Goal: Task Accomplishment & Management: Manage account settings

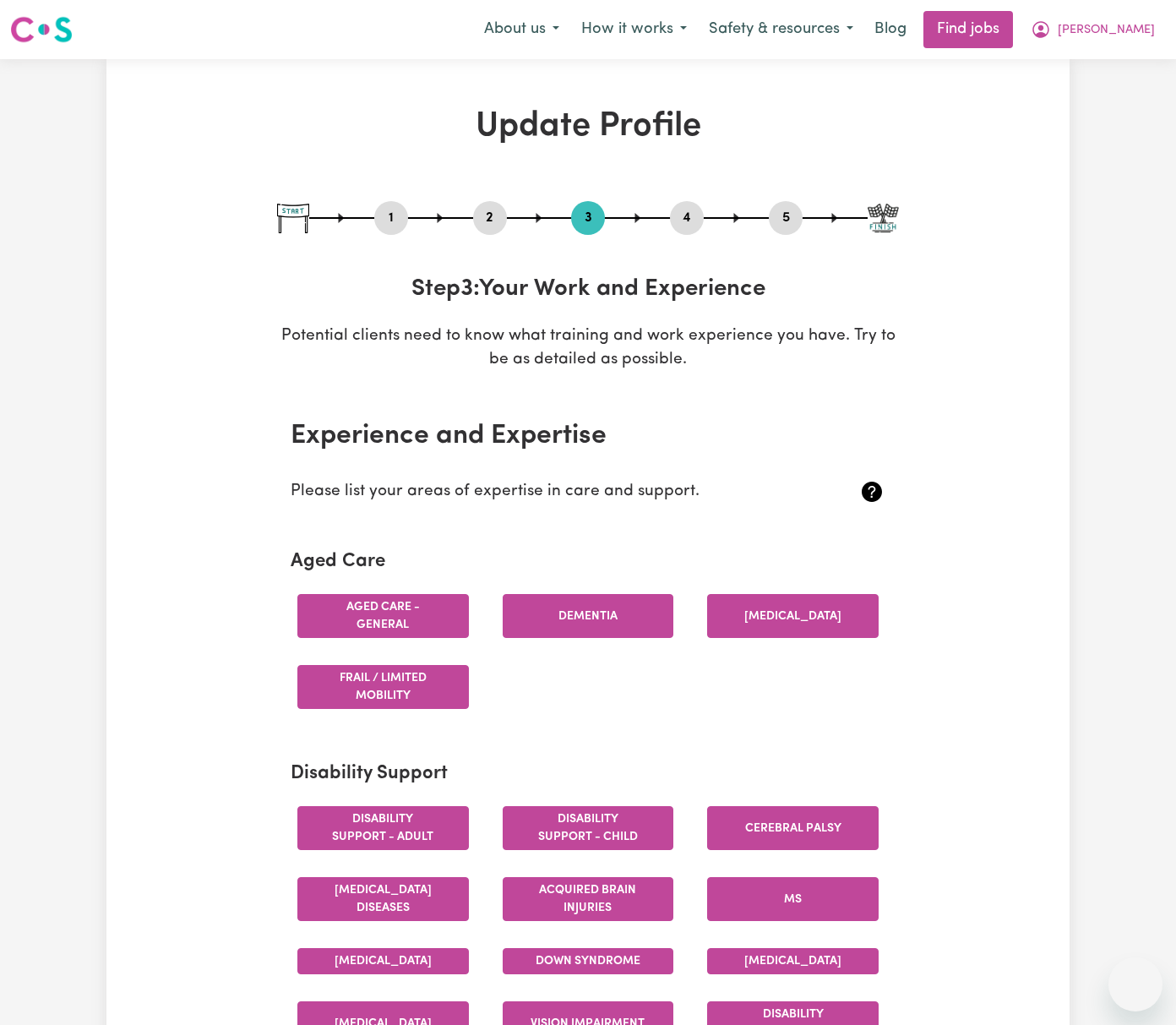
select select "2018"
select select "2021"
select select "Certificate III (Individual Support)"
click at [1051, 30] on icon "My Account" at bounding box center [1040, 30] width 20 height 20
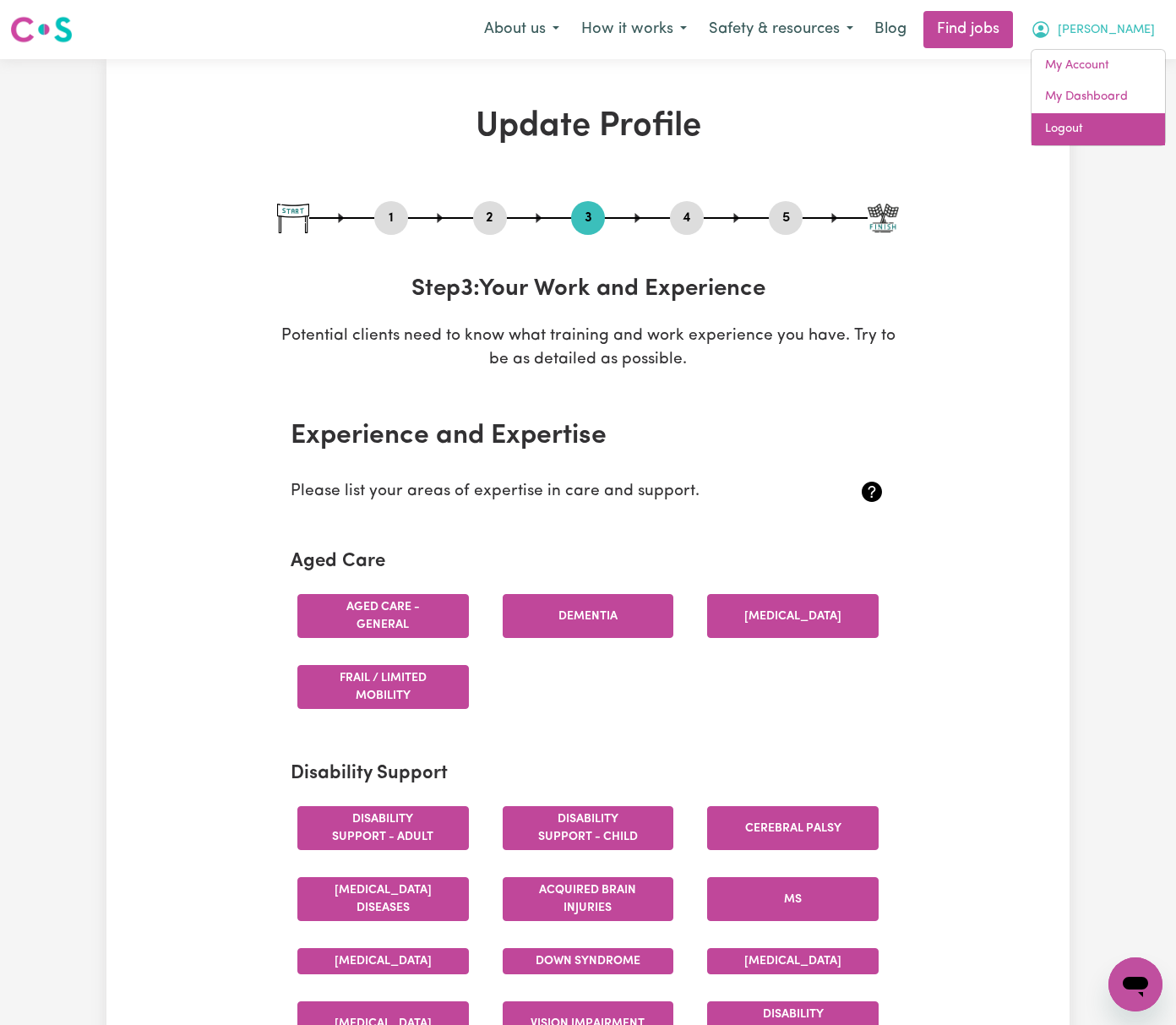
click at [1125, 119] on link "Logout" at bounding box center [1098, 129] width 134 height 32
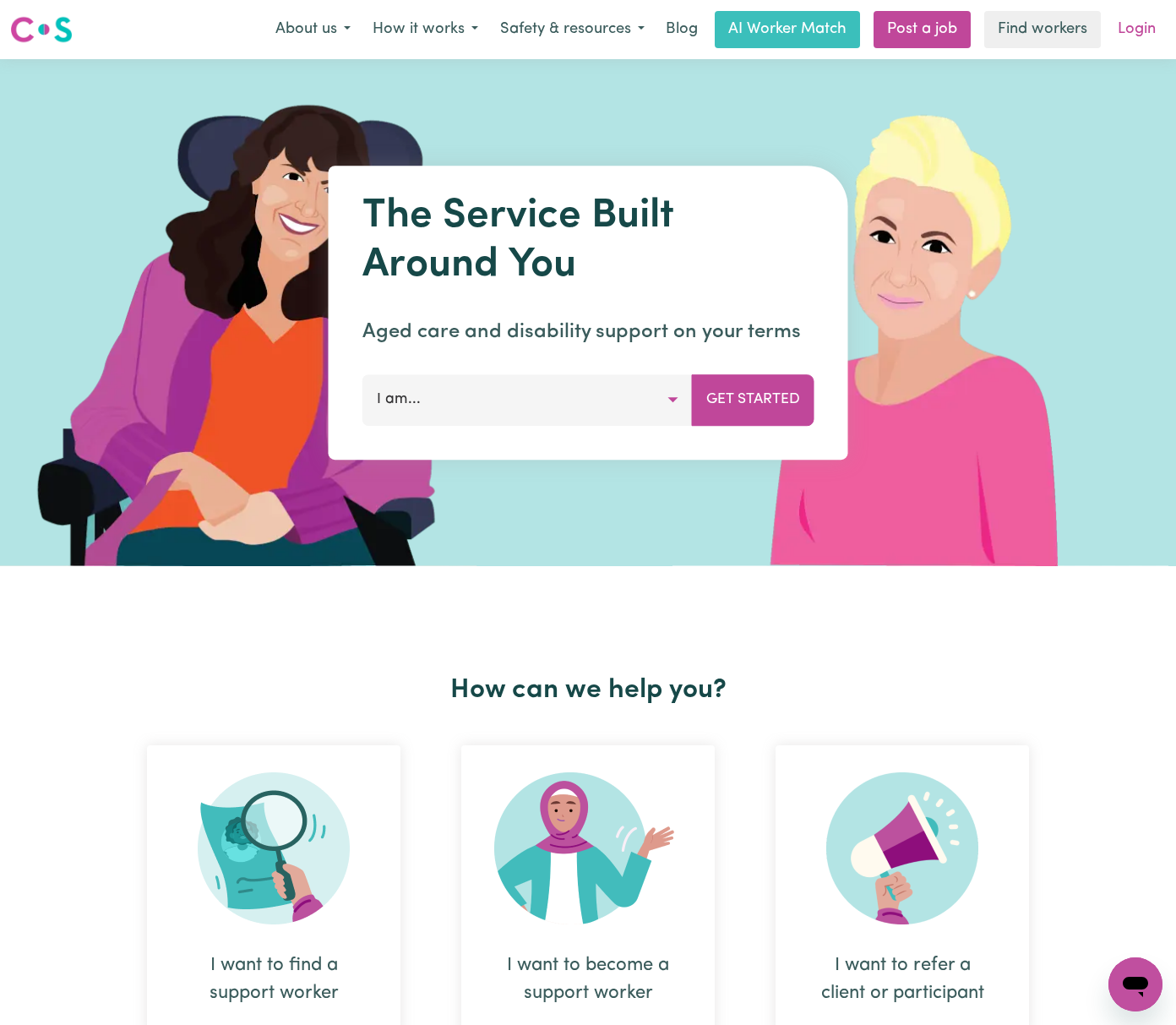
click at [1143, 28] on link "Login" at bounding box center [1135, 30] width 58 height 37
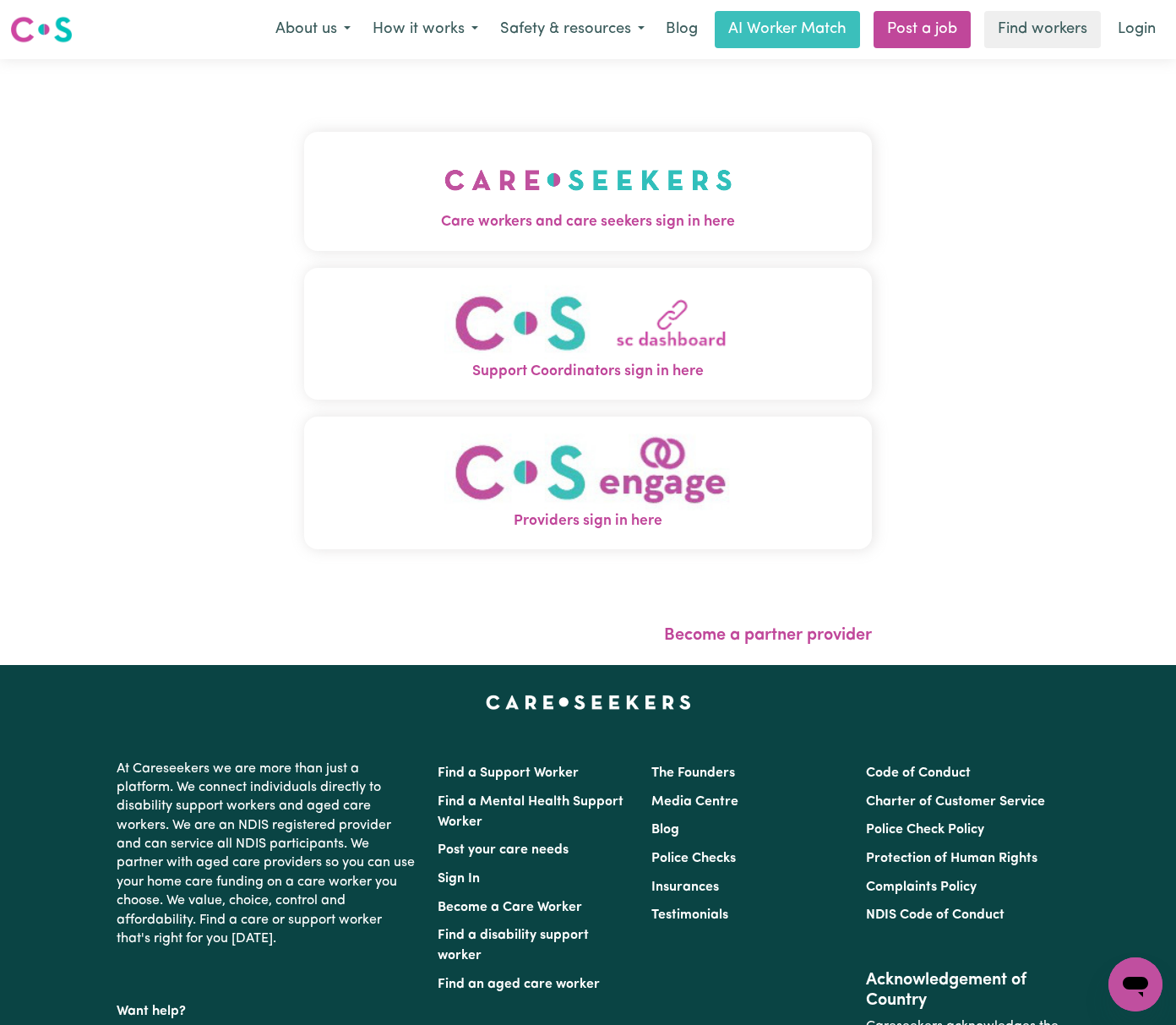
click at [386, 195] on button "Care workers and care seekers sign in here" at bounding box center [588, 191] width 567 height 118
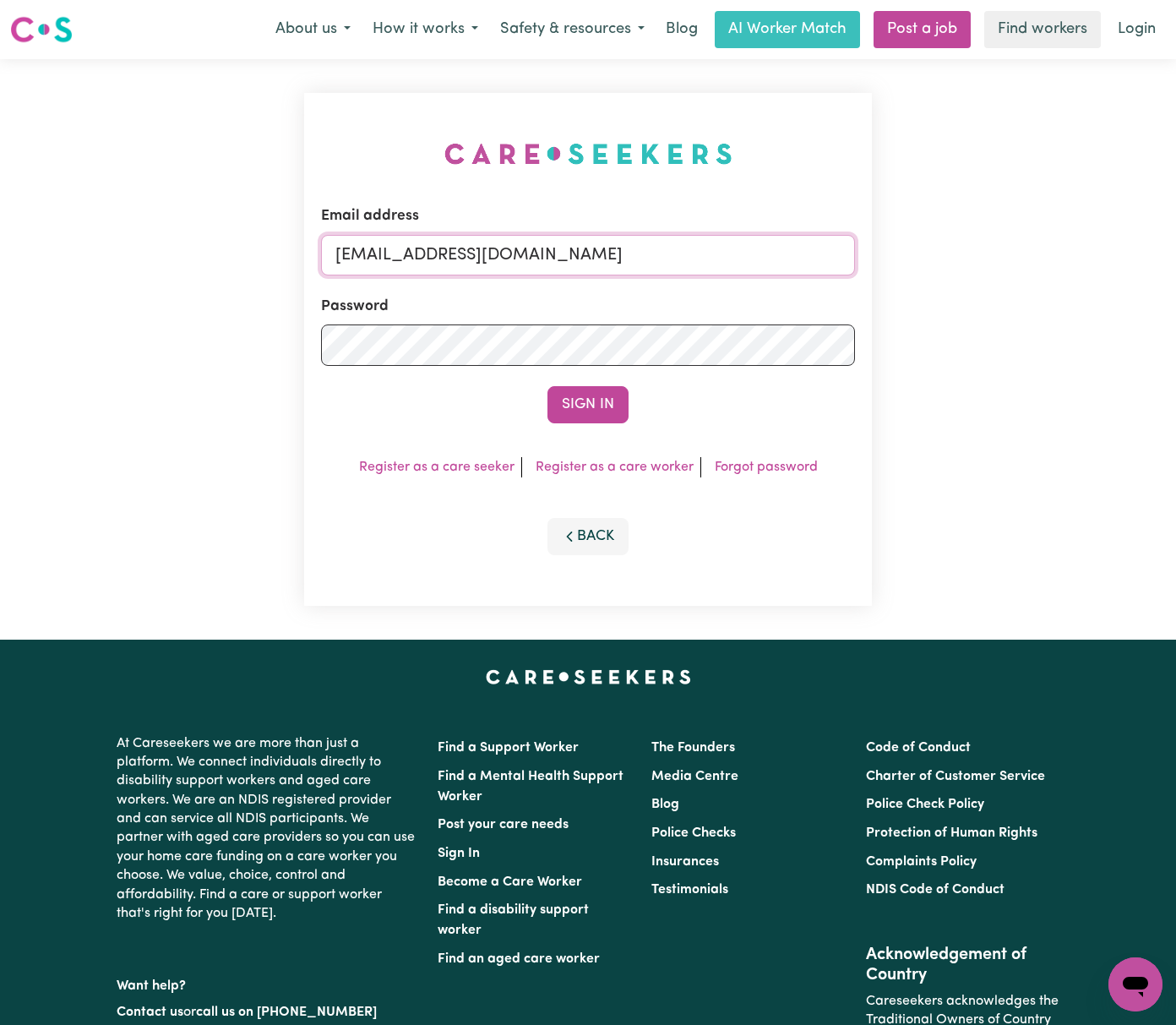
drag, startPoint x: 424, startPoint y: 252, endPoint x: 956, endPoint y: 266, distance: 532.2
click at [956, 266] on div "Email address [EMAIL_ADDRESS][DOMAIN_NAME] Password Sign In Register as a care …" at bounding box center [588, 349] width 1176 height 580
paste input "[EMAIL_ADDRESS][DOMAIN_NAME]"
type input "superuser~[EMAIL_ADDRESS][DOMAIN_NAME]"
click at [547, 386] on button "Sign In" at bounding box center [588, 404] width 81 height 37
